Goal: Check status: Check status

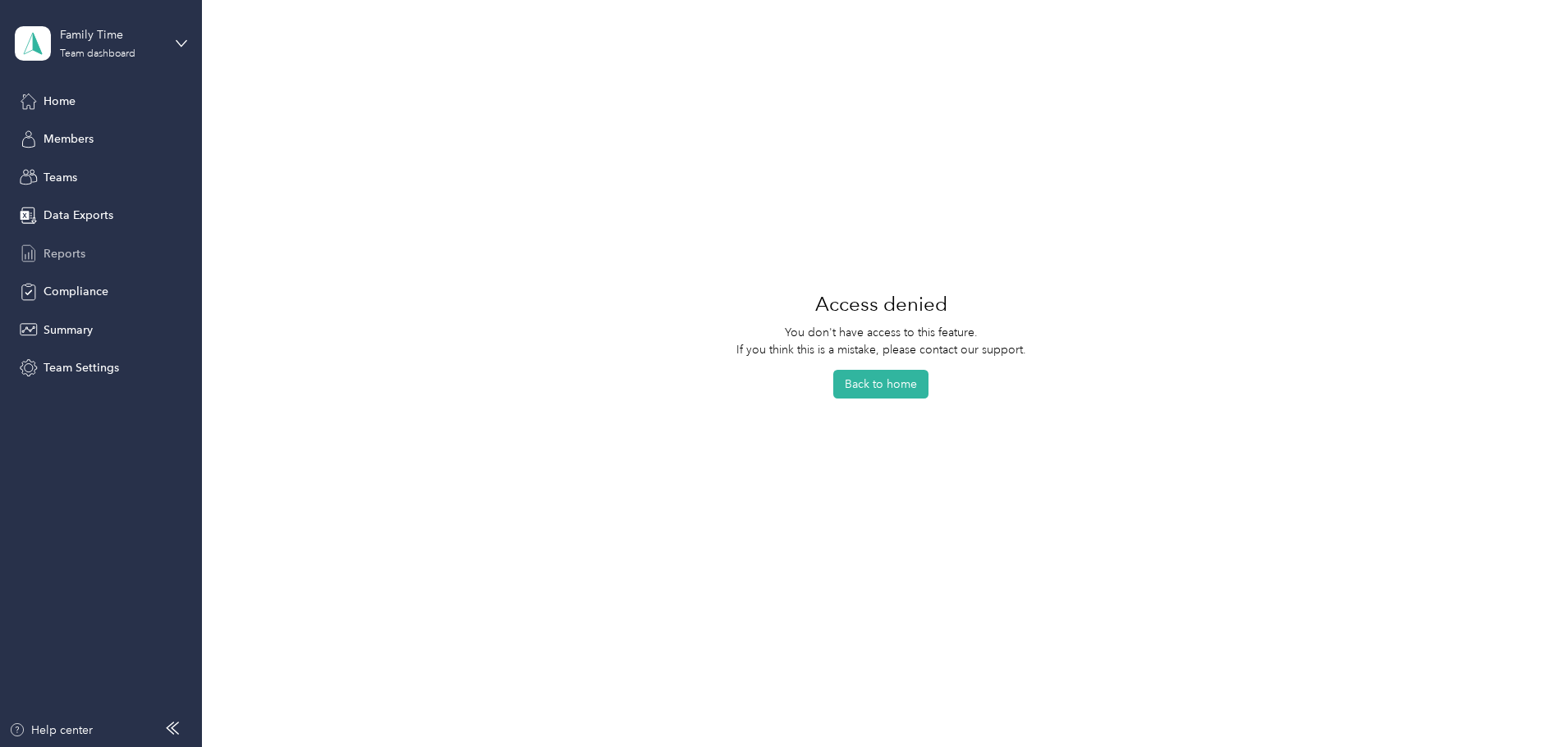
click at [60, 251] on span "Reports" at bounding box center [64, 253] width 42 height 17
